Goal: Navigation & Orientation: Find specific page/section

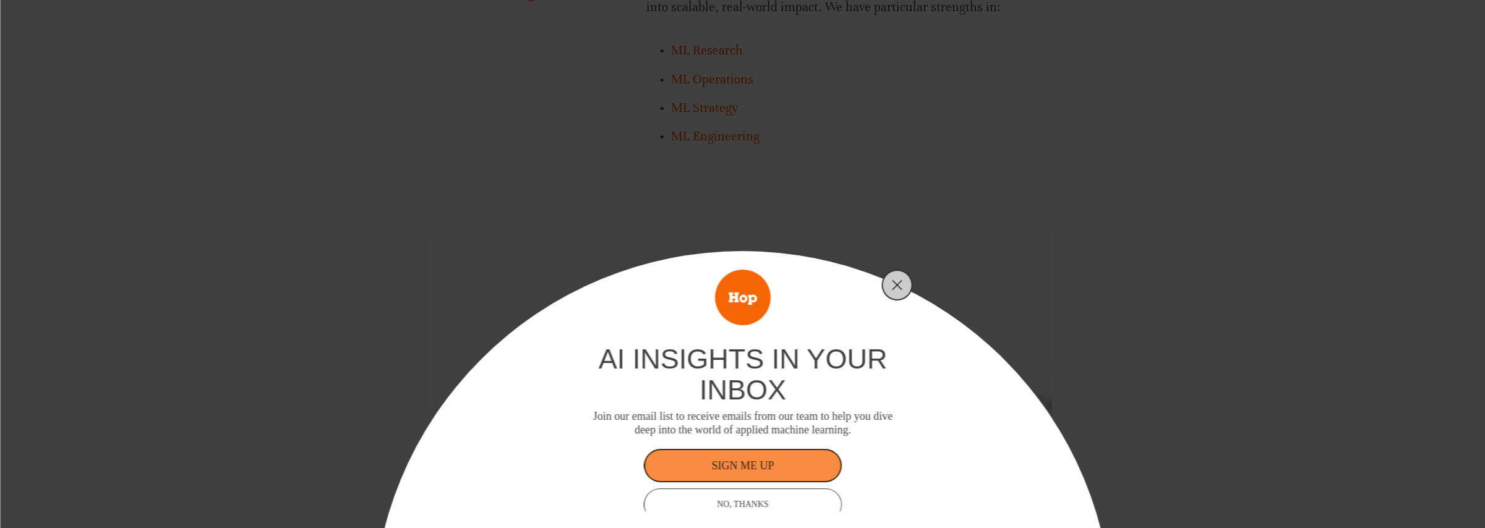
scroll to position [928, 0]
click at [892, 281] on icon "Close" at bounding box center [897, 285] width 11 height 11
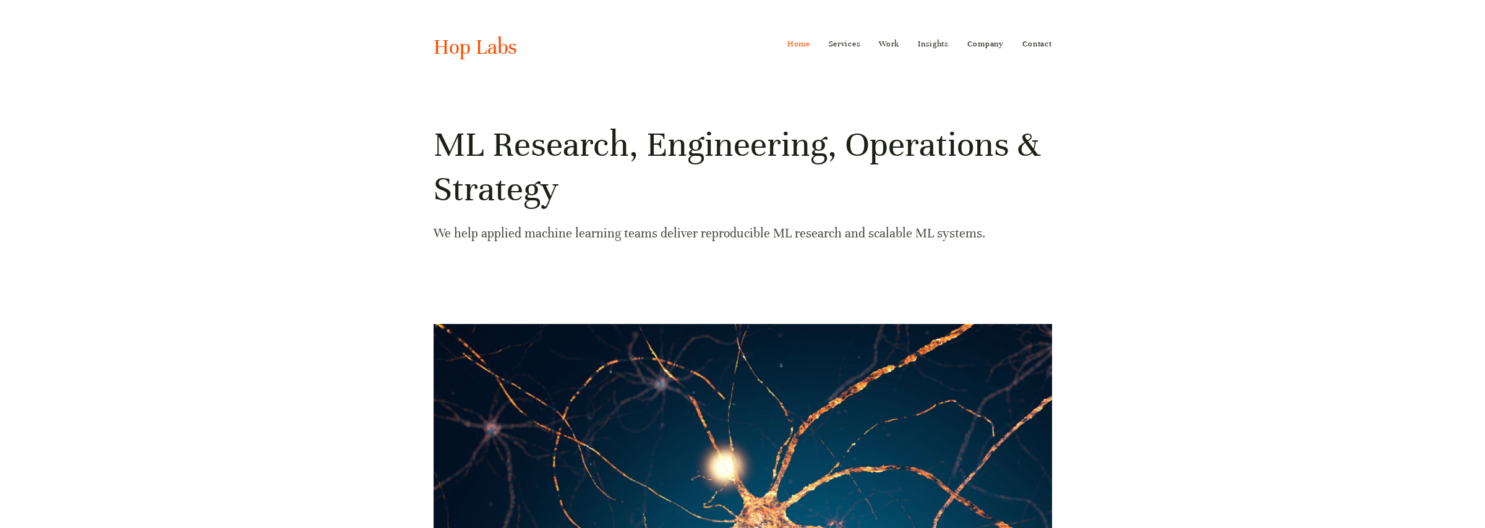
scroll to position [0, 0]
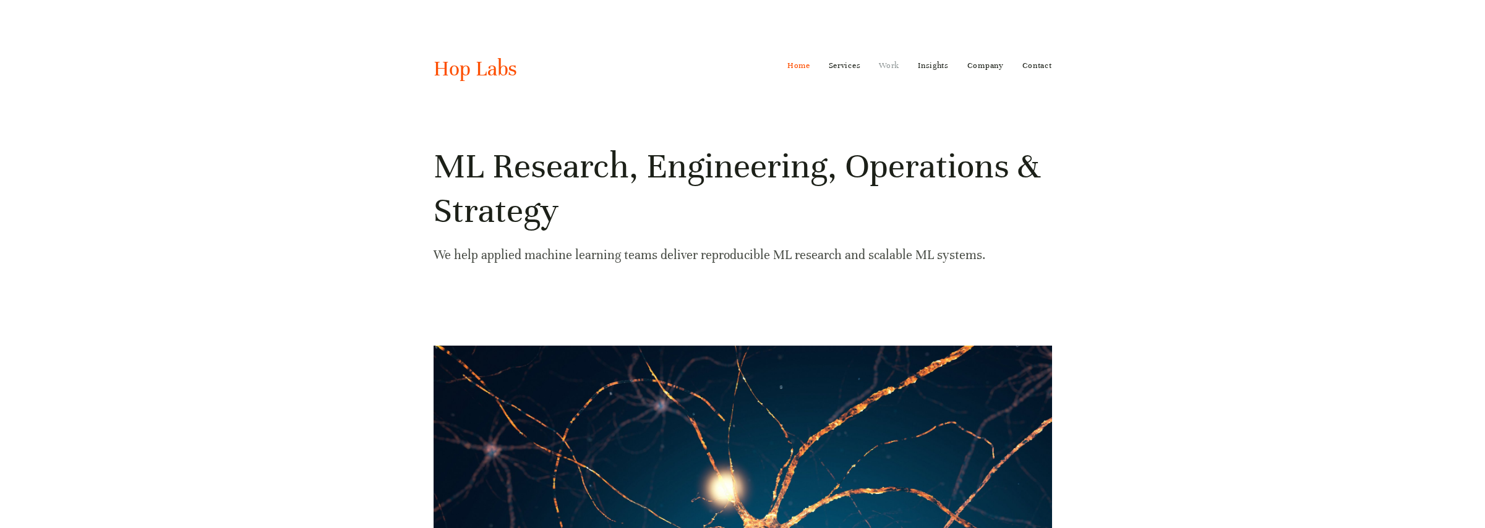
click at [889, 64] on link "Work" at bounding box center [889, 66] width 20 height 20
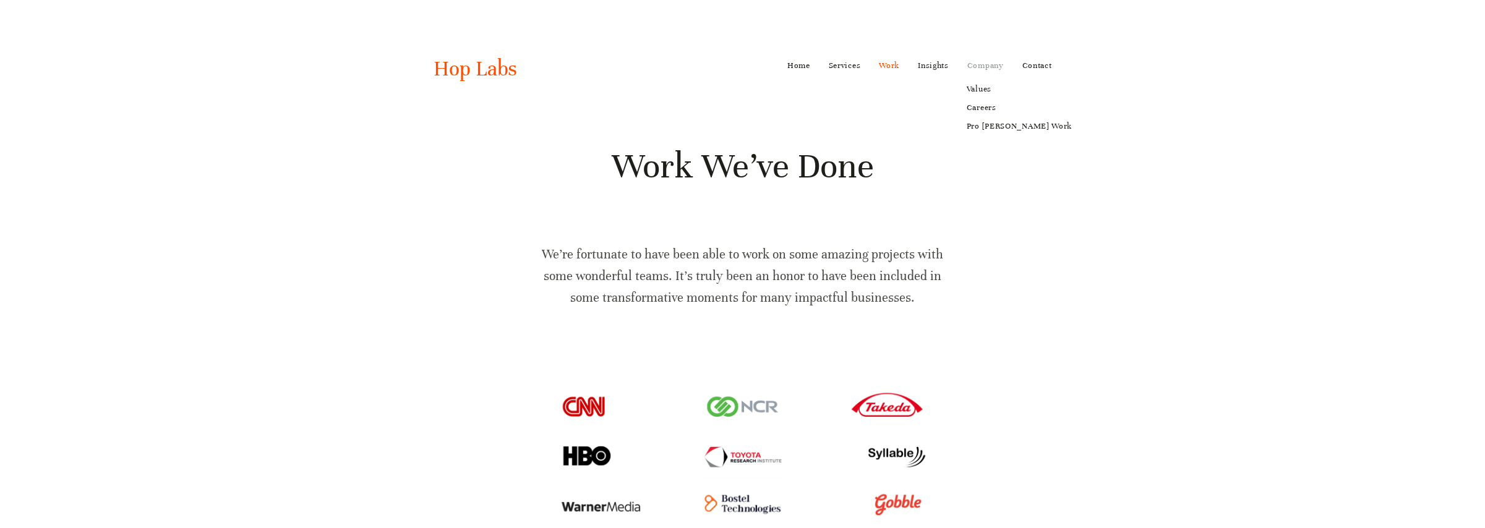
click at [982, 64] on link "Company" at bounding box center [985, 66] width 36 height 20
click at [982, 88] on link "Values" at bounding box center [1019, 89] width 122 height 19
click at [1035, 66] on link "Contact" at bounding box center [1038, 66] width 30 height 20
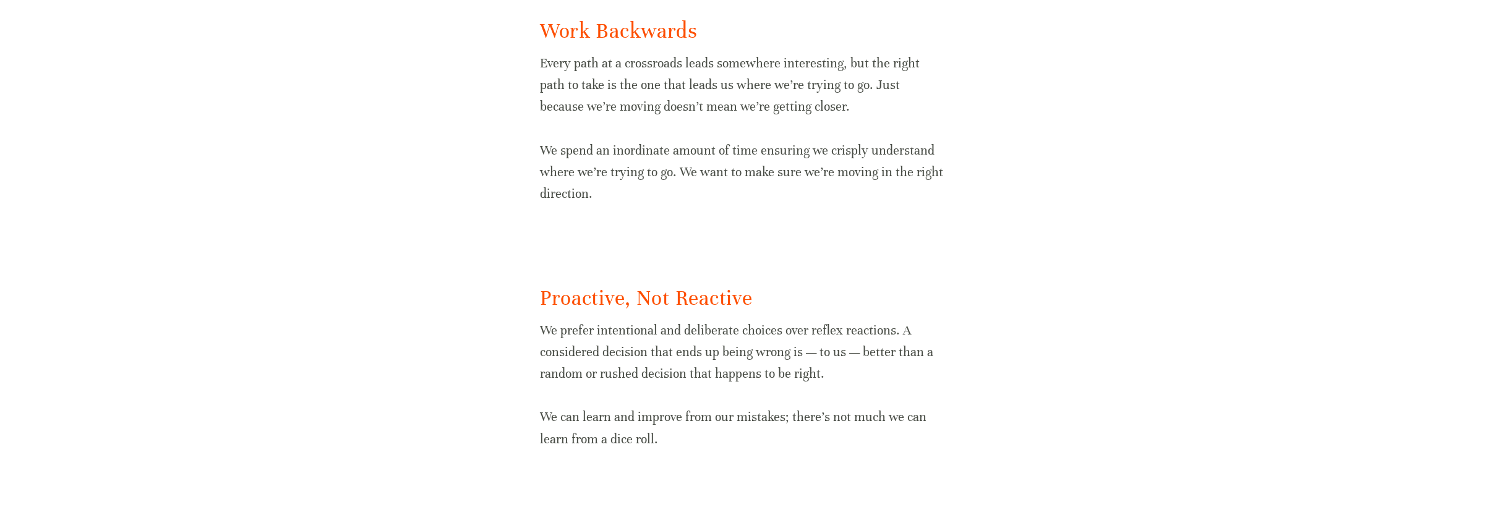
scroll to position [928, 0]
